Goal: Find specific page/section: Find specific page/section

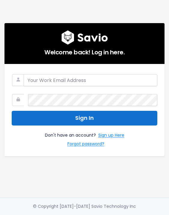
type input "[PERSON_NAME][EMAIL_ADDRESS][PERSON_NAME][DOMAIN_NAME]"
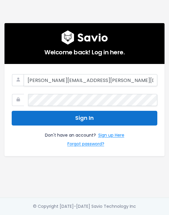
click at [81, 119] on button "Sign In" at bounding box center [85, 118] width 146 height 15
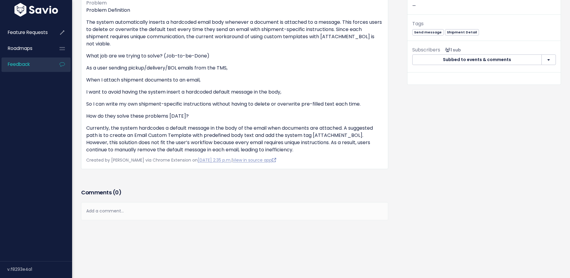
scroll to position [151, 0]
